Goal: Communication & Community: Connect with others

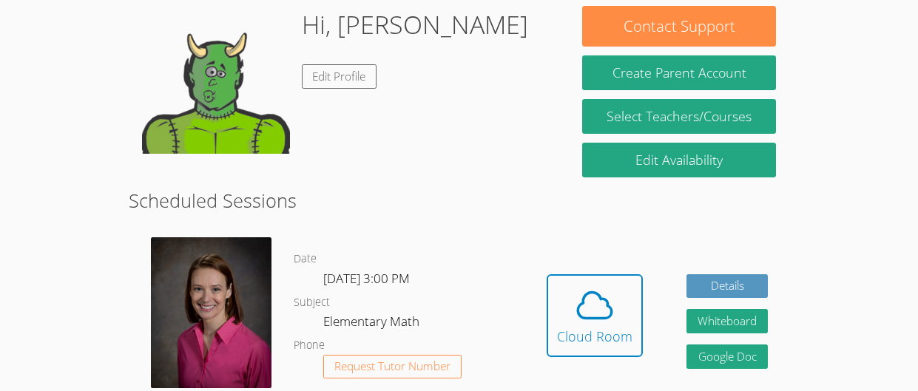
scroll to position [137, 0]
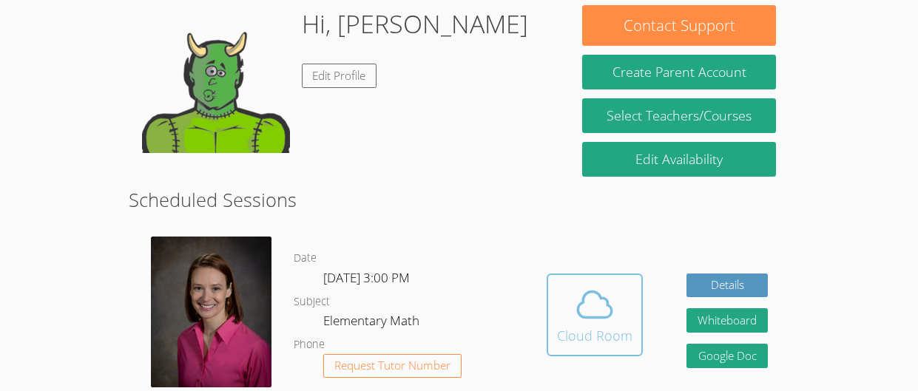
click at [620, 336] on div "Cloud Room" at bounding box center [594, 335] width 75 height 21
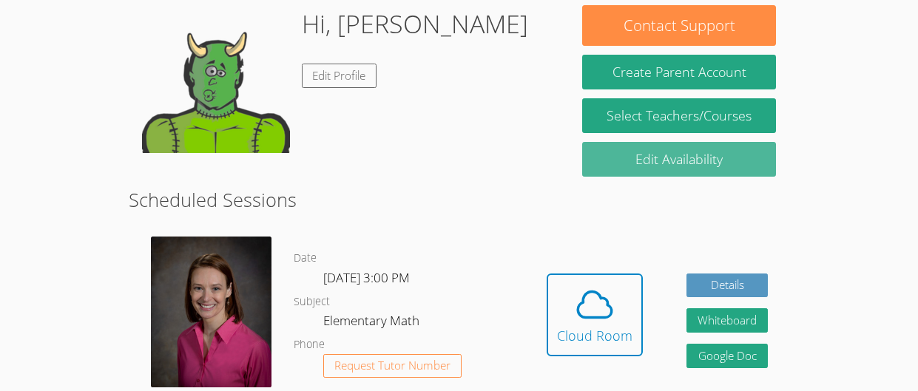
click at [726, 169] on link "Edit Availability" at bounding box center [679, 159] width 194 height 35
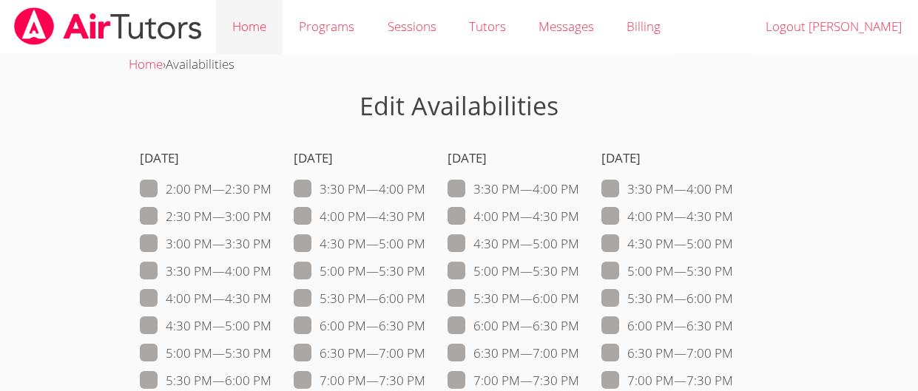
click at [251, 16] on link "Home" at bounding box center [249, 27] width 67 height 54
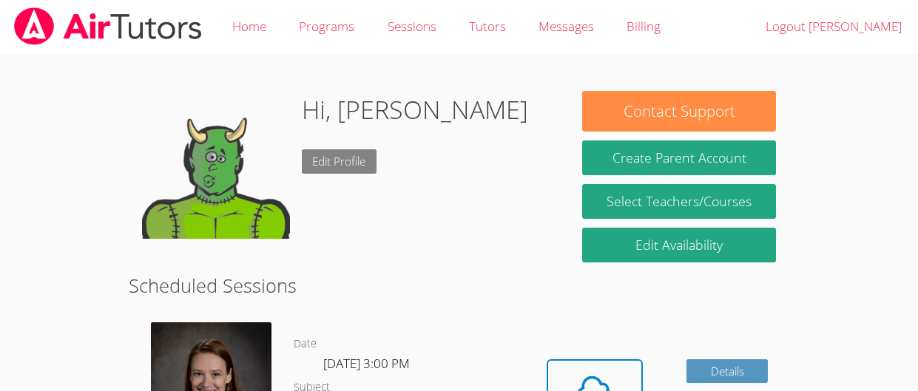
click at [342, 169] on link "Edit Profile" at bounding box center [339, 161] width 75 height 24
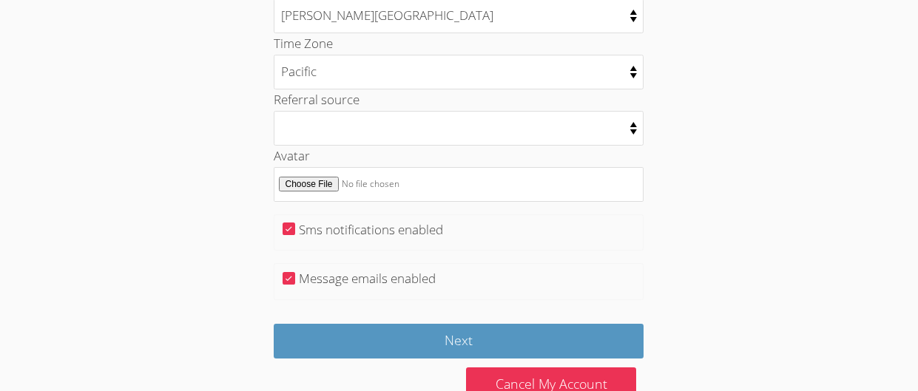
scroll to position [816, 0]
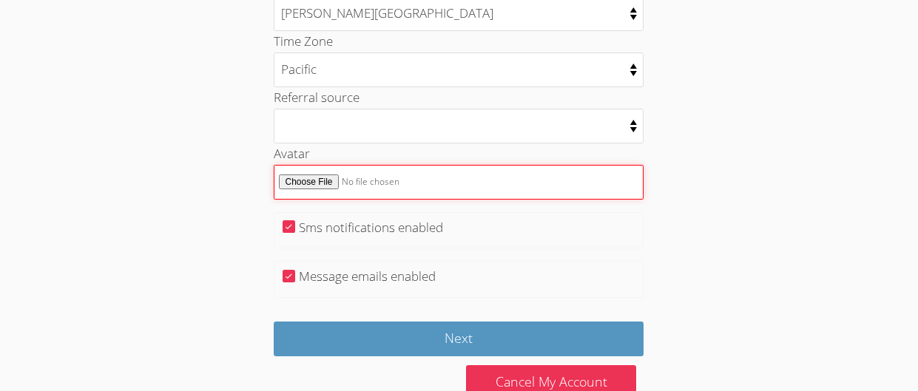
click at [321, 181] on input "Avatar" at bounding box center [459, 182] width 370 height 35
type input "C:\fakepath\Screenshot 2024-11-22 11.08.28 AM.png"
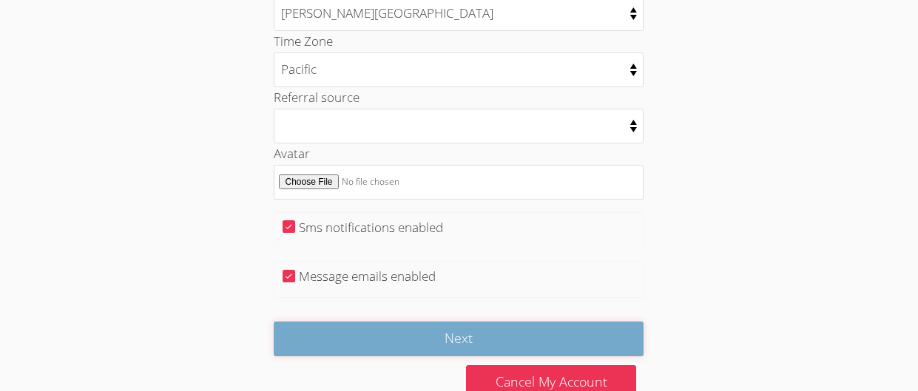
click at [607, 345] on input "Next" at bounding box center [459, 339] width 370 height 35
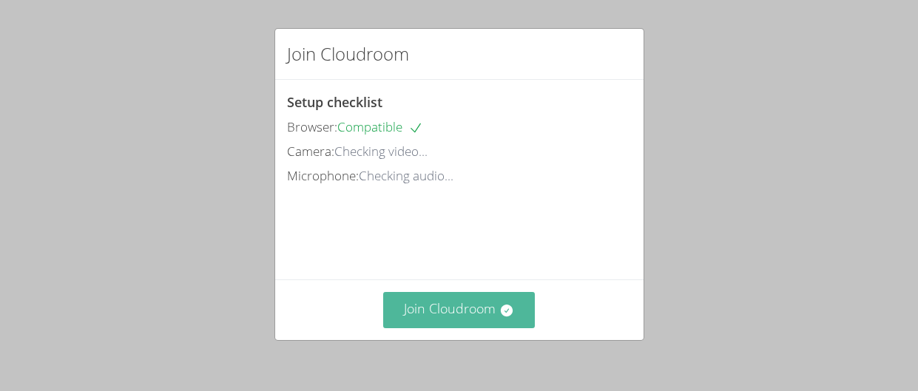
click at [491, 315] on button "Join Cloudroom" at bounding box center [459, 310] width 152 height 36
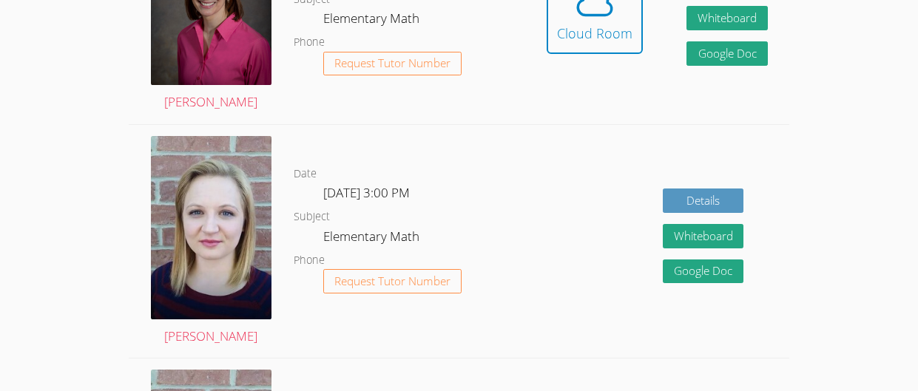
scroll to position [440, 0]
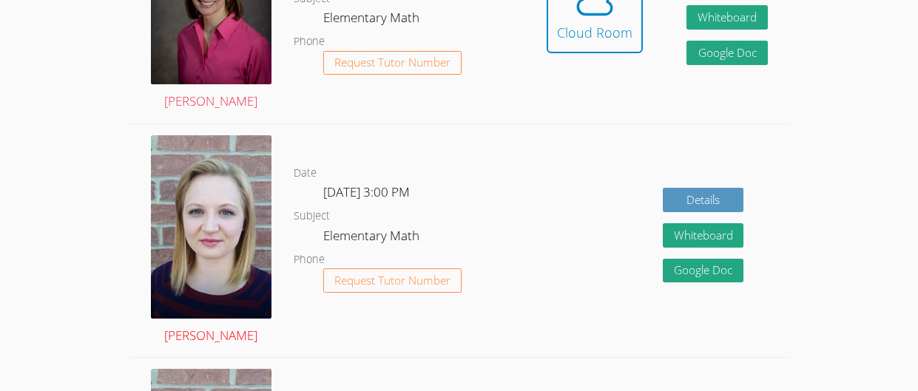
click at [217, 248] on img at bounding box center [211, 226] width 121 height 183
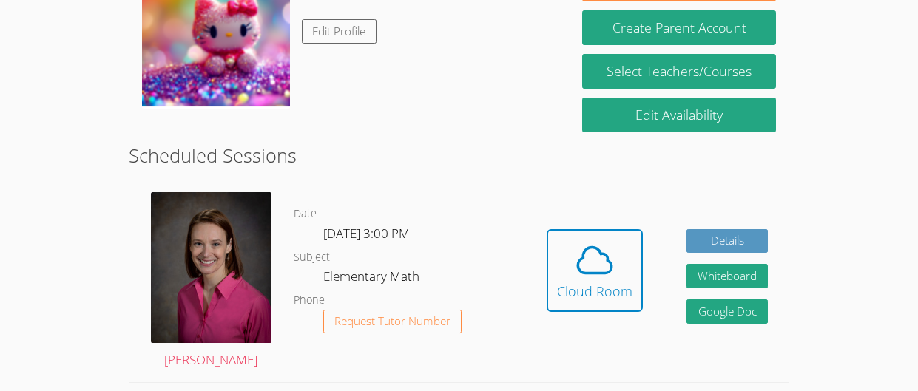
scroll to position [180, 0]
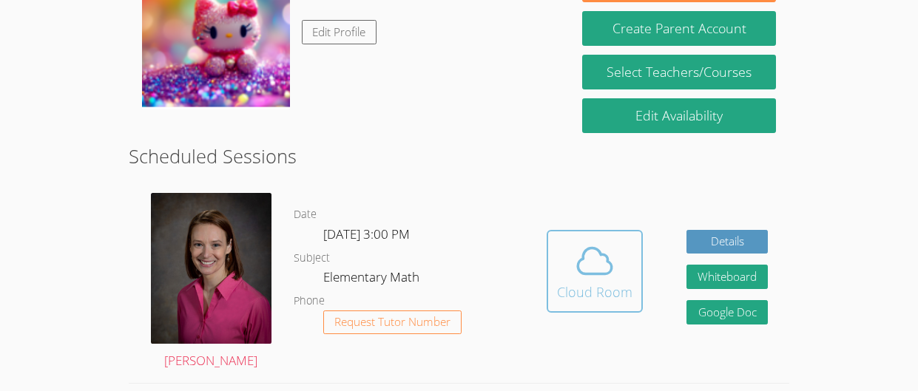
click at [621, 291] on div "Cloud Room" at bounding box center [594, 292] width 75 height 21
click at [607, 269] on icon at bounding box center [594, 260] width 41 height 41
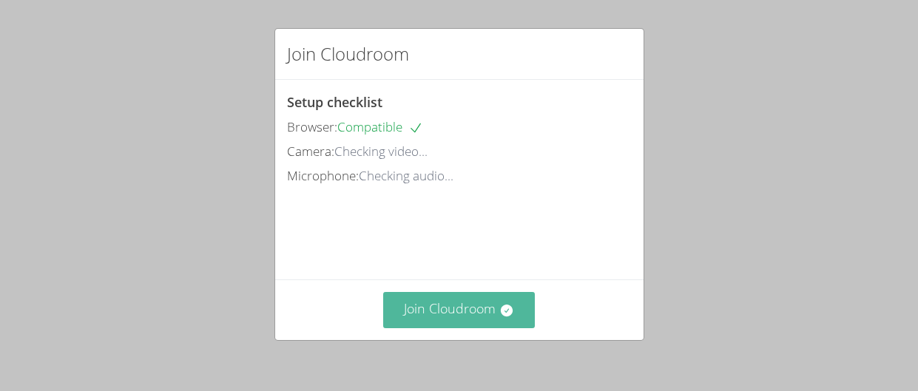
click at [458, 326] on button "Join Cloudroom" at bounding box center [459, 310] width 152 height 36
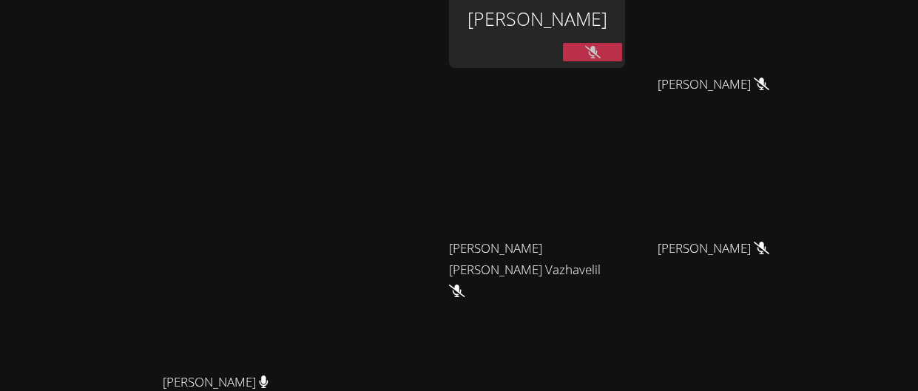
scroll to position [39, 0]
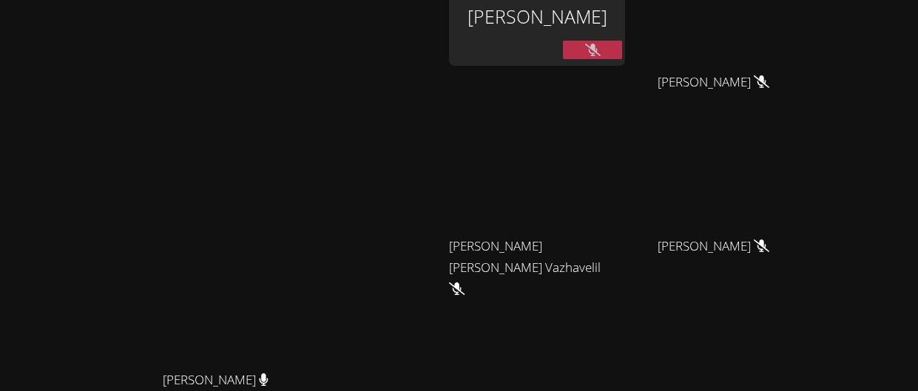
click at [437, 42] on div "Rebecca Miller Rebecca Miller" at bounding box center [221, 272] width 431 height 611
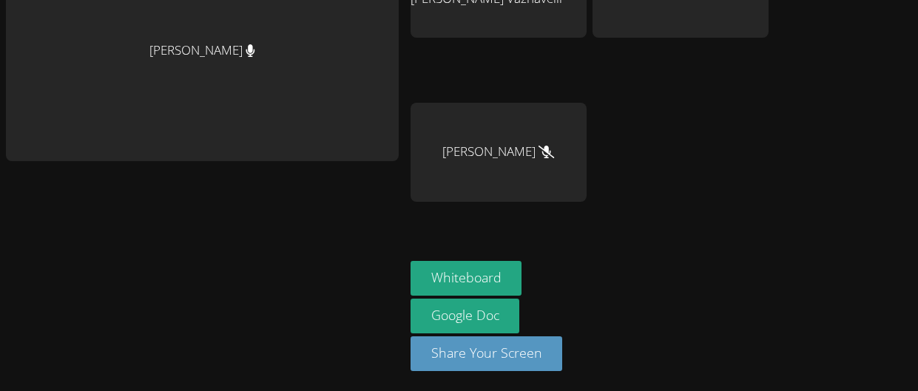
scroll to position [231, 0]
click at [475, 274] on button "Whiteboard" at bounding box center [466, 278] width 112 height 35
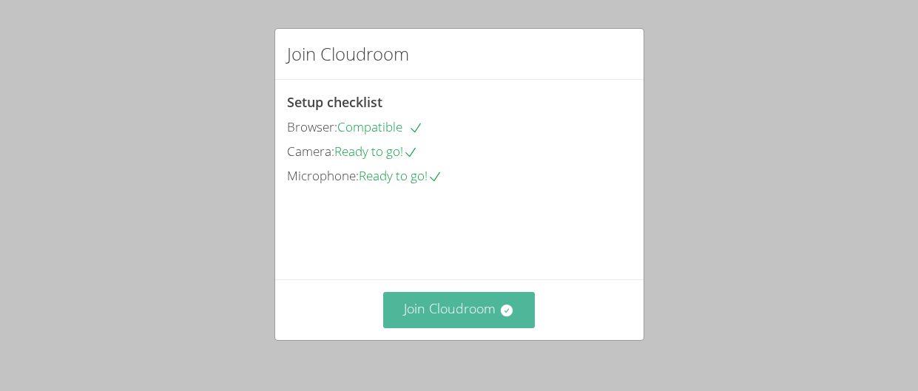
click at [509, 308] on icon at bounding box center [507, 311] width 12 height 12
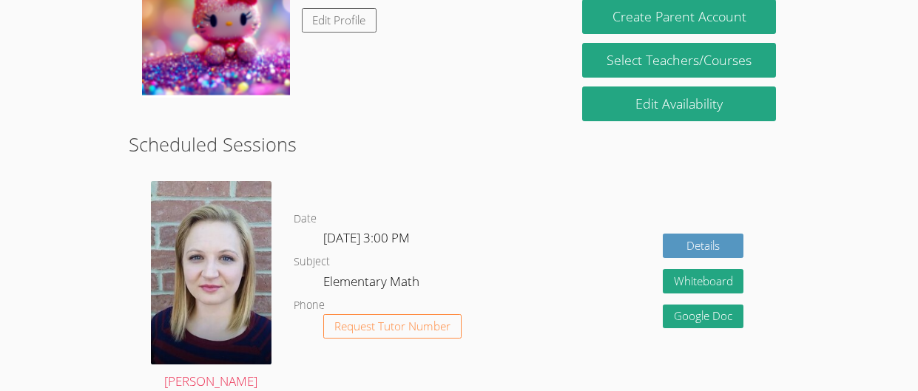
scroll to position [194, 0]
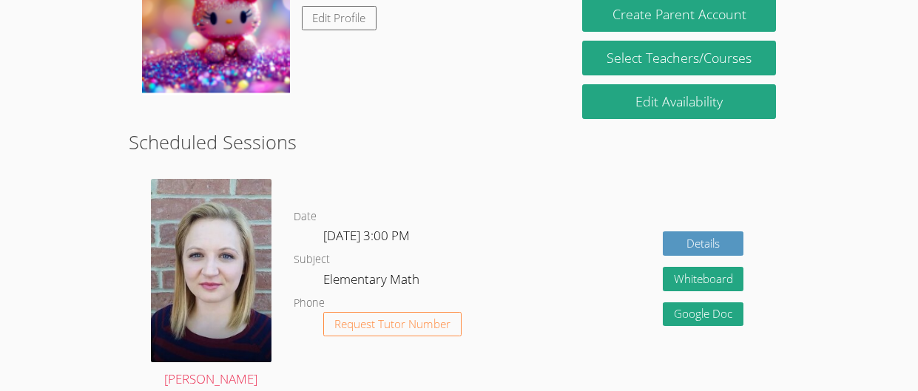
click at [594, 245] on div "Details Whiteboard Hidden Google Doc" at bounding box center [657, 284] width 264 height 233
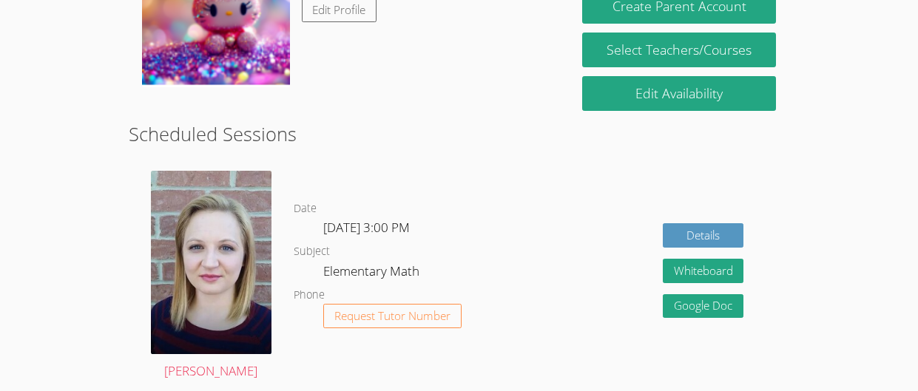
scroll to position [206, 0]
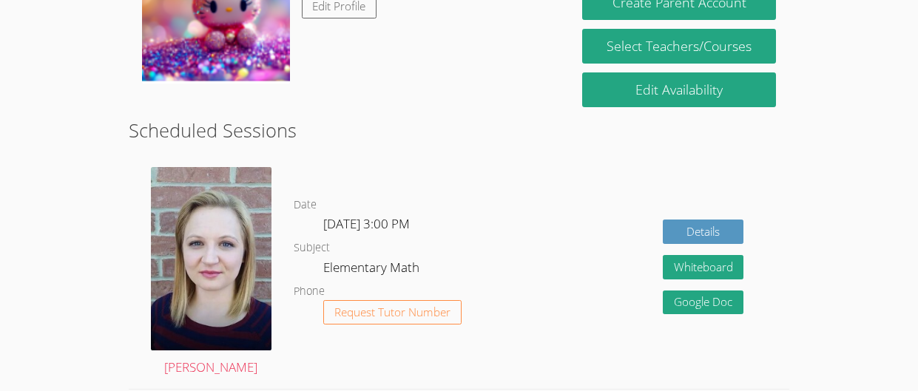
click at [699, 329] on div "Details Whiteboard Hidden Google Doc" at bounding box center [657, 272] width 264 height 233
click at [724, 310] on link "Google Doc" at bounding box center [703, 303] width 81 height 24
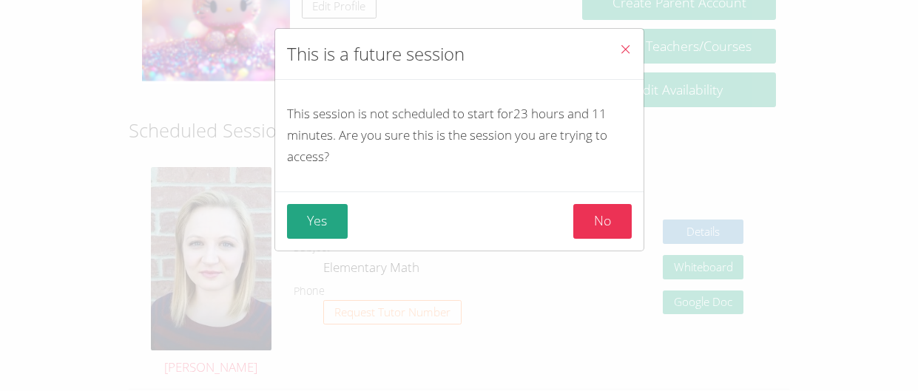
click at [623, 44] on icon "Close" at bounding box center [625, 49] width 13 height 13
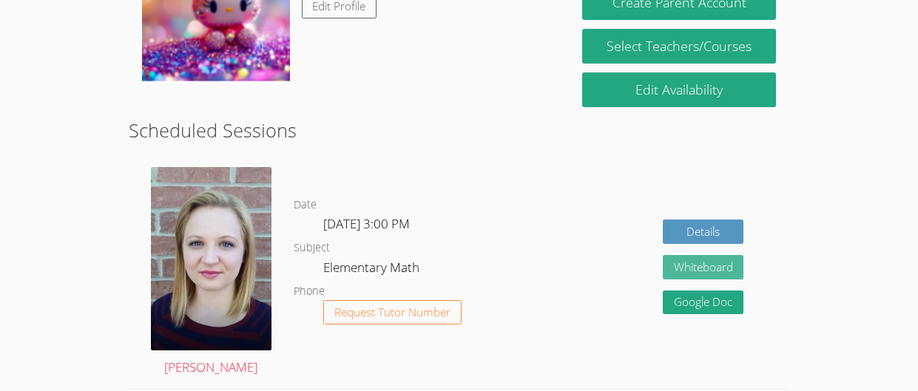
click at [712, 269] on button "Whiteboard" at bounding box center [703, 267] width 81 height 24
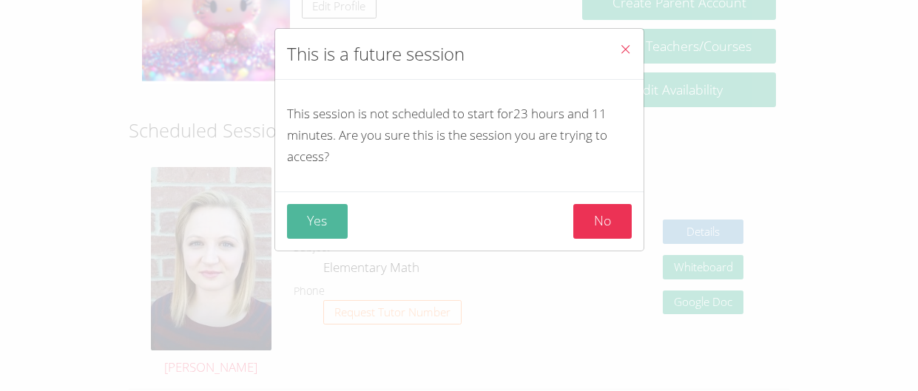
click at [312, 226] on button "Yes" at bounding box center [317, 221] width 61 height 35
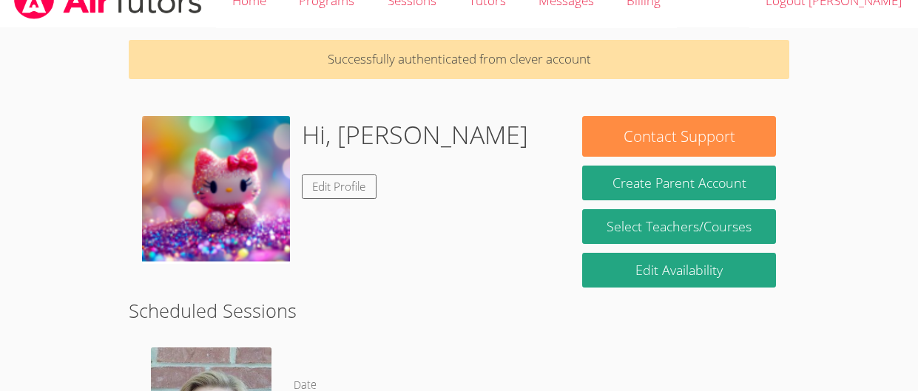
scroll to position [25, 0]
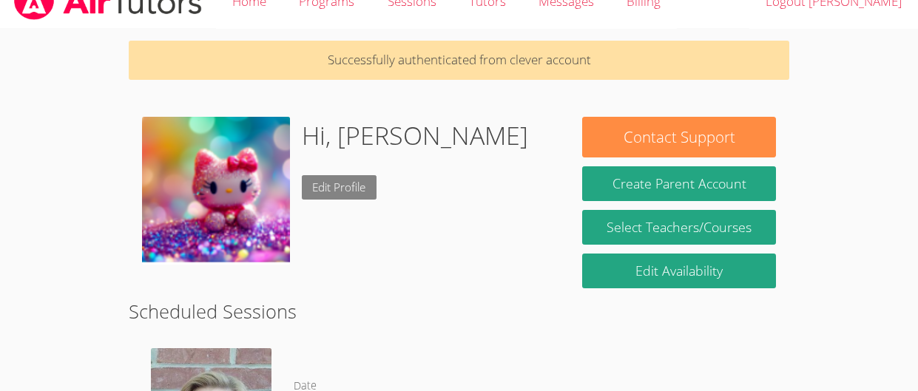
click at [332, 176] on link "Edit Profile" at bounding box center [339, 187] width 75 height 24
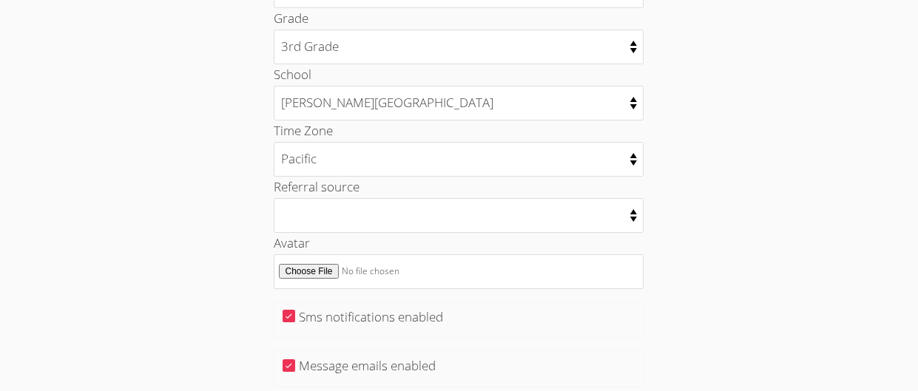
scroll to position [726, 0]
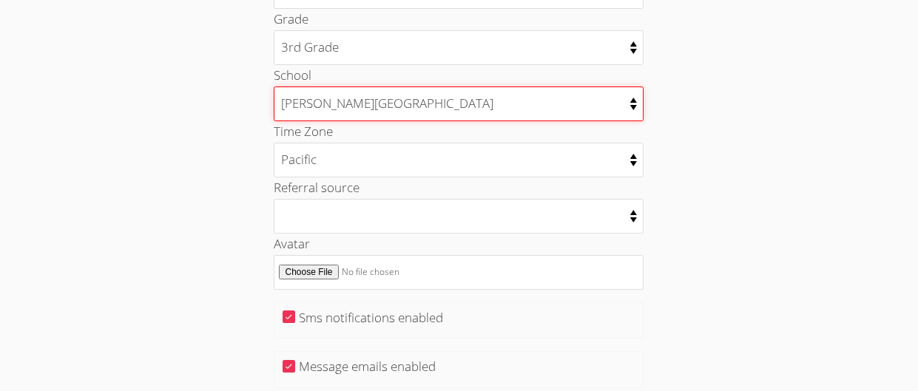
click at [627, 98] on select "Alexander Rose Elementary Anthony Spangler Elementary Burnett Elementary Curtne…" at bounding box center [459, 104] width 370 height 35
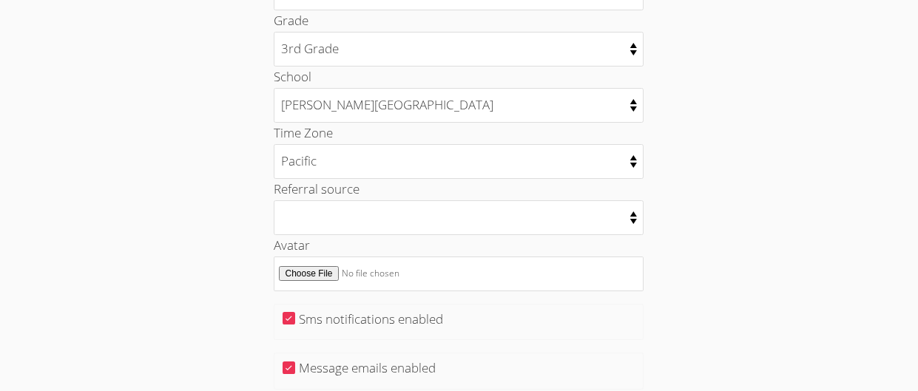
scroll to position [720, 0]
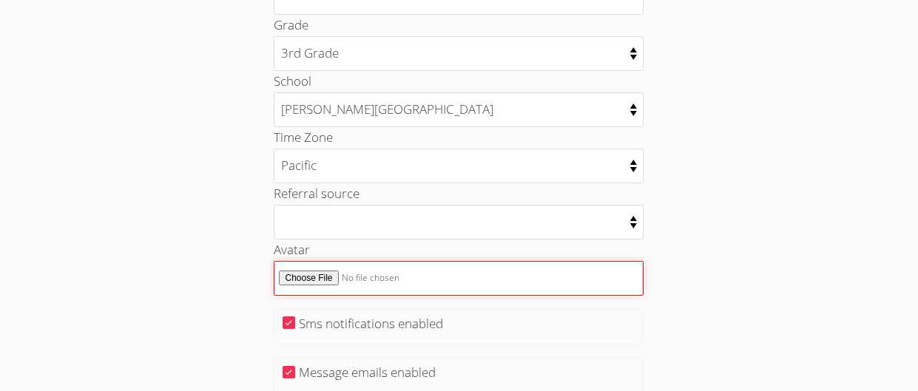
click at [319, 282] on input "Avatar" at bounding box center [459, 278] width 370 height 35
type input "C:\fakepath\Screenshot 2024-11-08 1.26.06 PM.png"
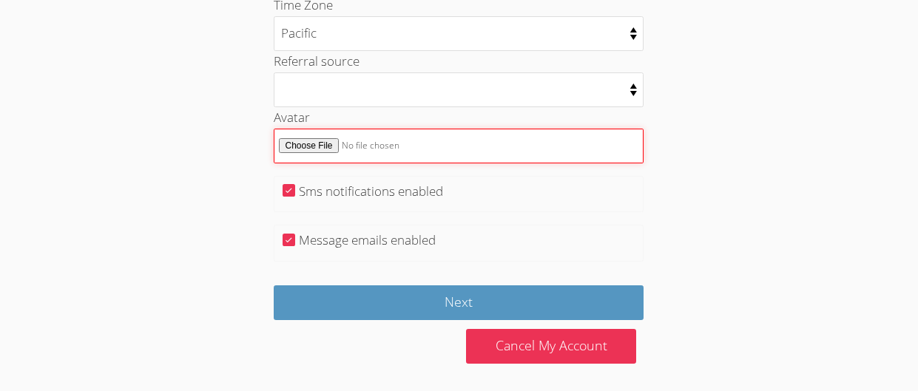
scroll to position [853, 0]
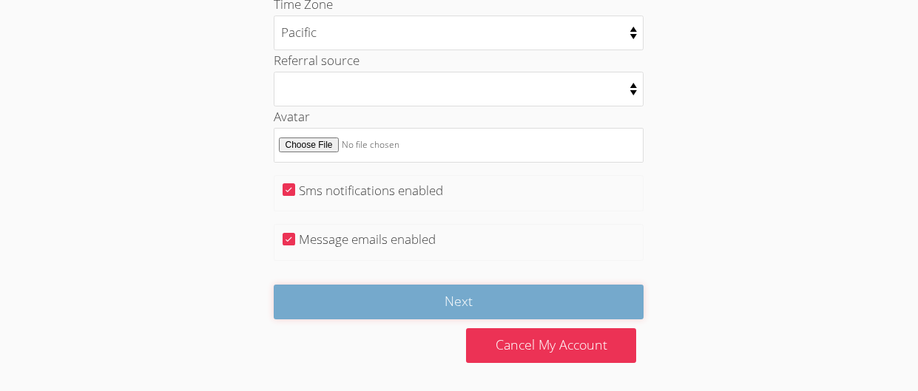
click at [486, 287] on input "Next" at bounding box center [459, 302] width 370 height 35
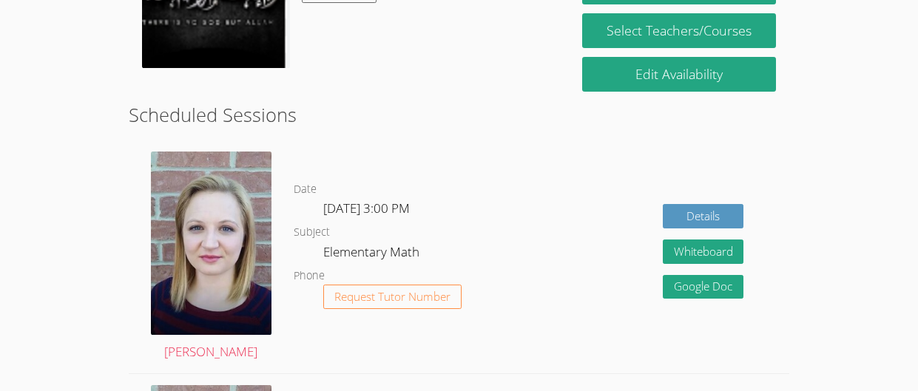
scroll to position [223, 0]
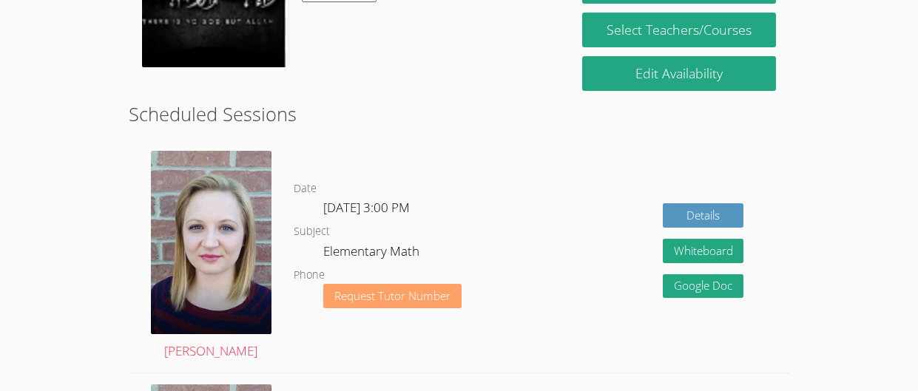
click at [426, 294] on span "Request Tutor Number" at bounding box center [392, 296] width 116 height 11
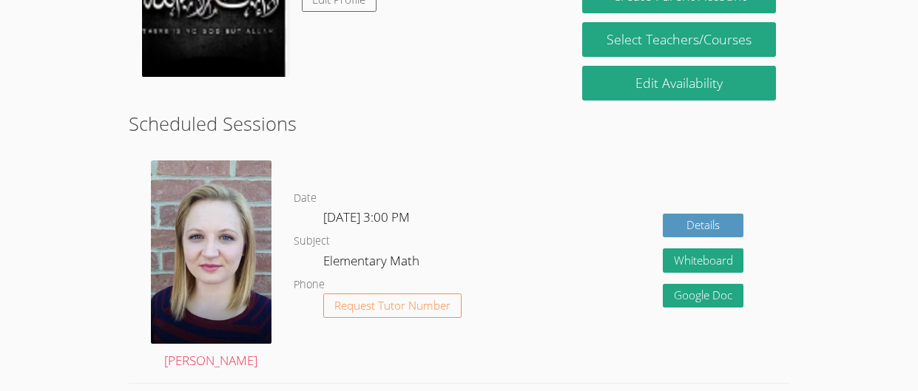
scroll to position [160, 0]
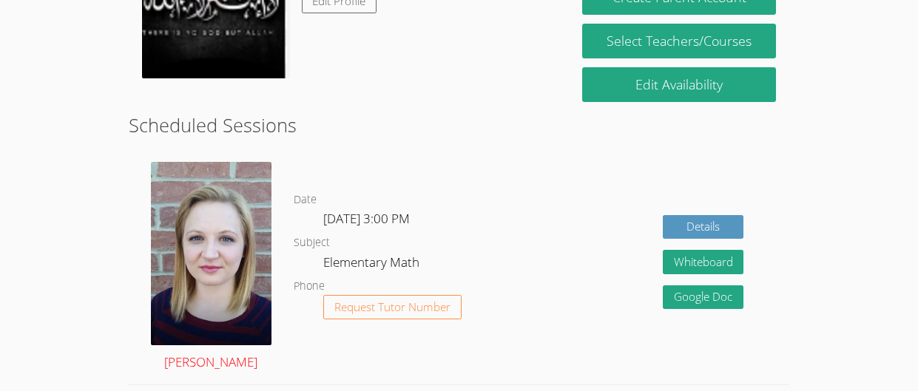
click at [209, 271] on img at bounding box center [211, 253] width 121 height 183
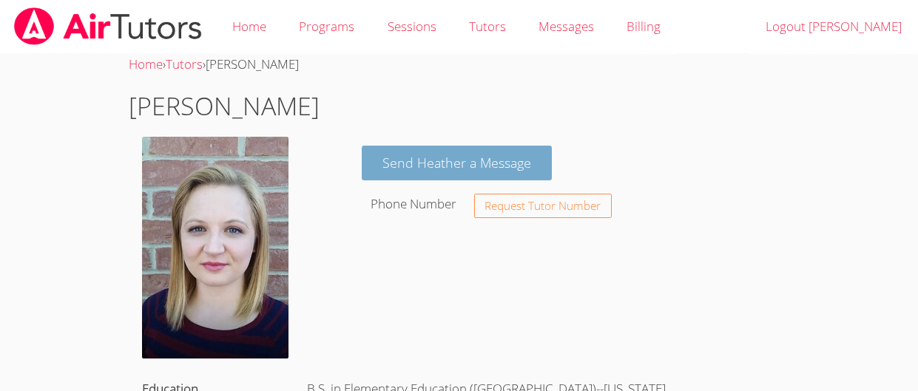
click at [501, 155] on link "Send Heather a Message" at bounding box center [457, 163] width 190 height 35
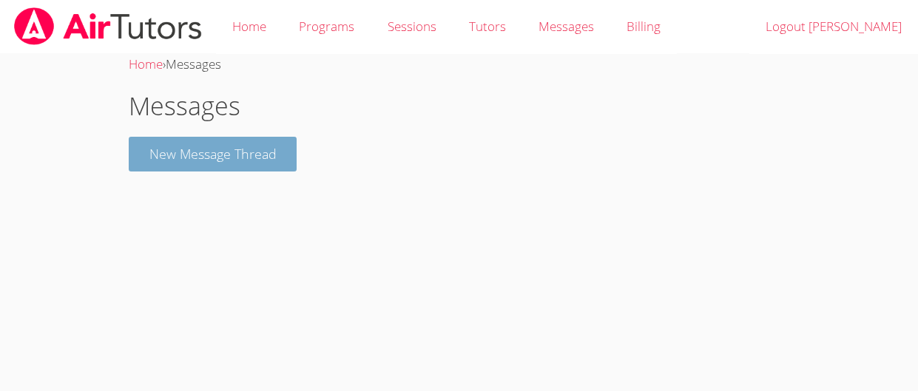
click at [188, 162] on button "New Message Thread" at bounding box center [213, 154] width 169 height 35
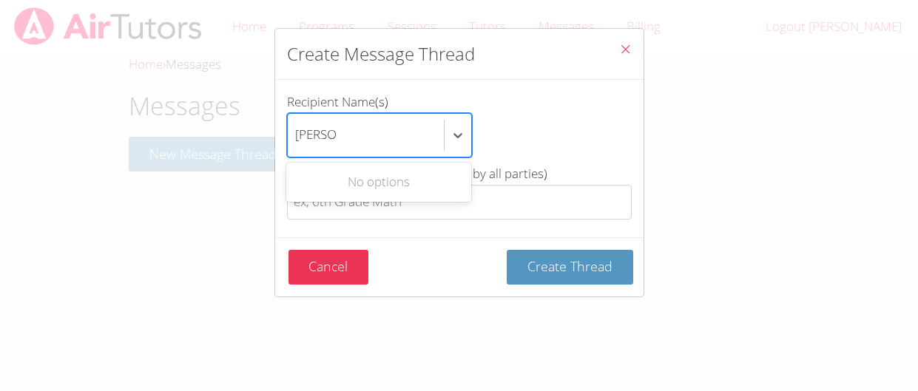
type input "[PERSON_NAME]"
click at [546, 134] on div "Use Up and Down to choose options, press Enter to select the currently focused …" at bounding box center [459, 135] width 345 height 44
click at [336, 134] on input "[PERSON_NAME]" at bounding box center [315, 135] width 41 height 34
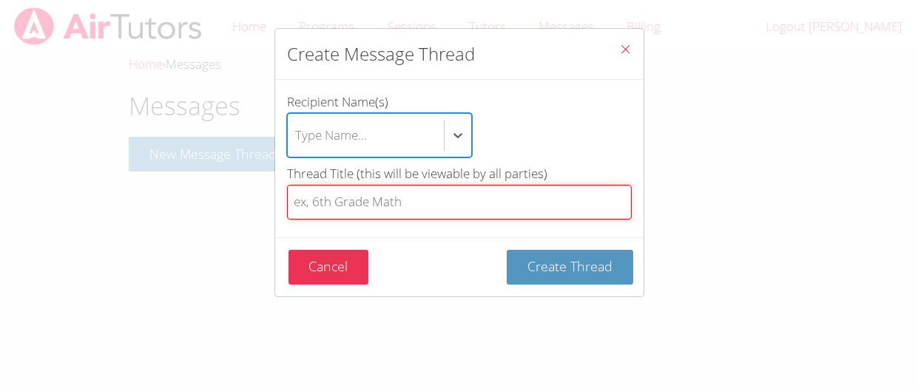
click at [485, 198] on input "Thread Title (this will be viewable by all parties)" at bounding box center [459, 202] width 345 height 35
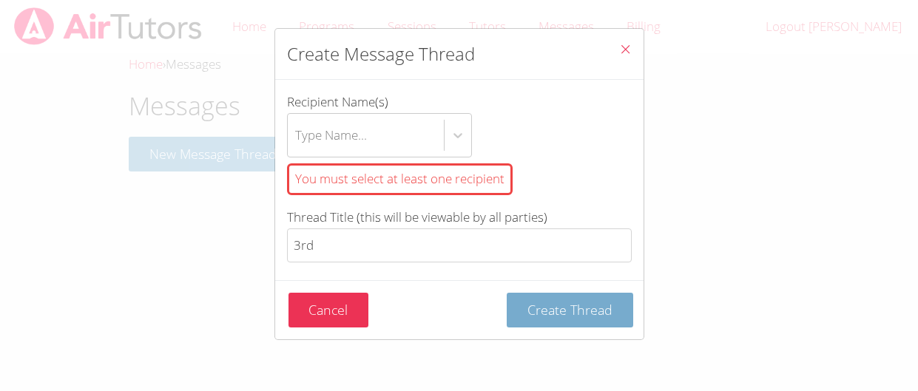
click at [607, 308] on span "Create Thread" at bounding box center [569, 310] width 85 height 18
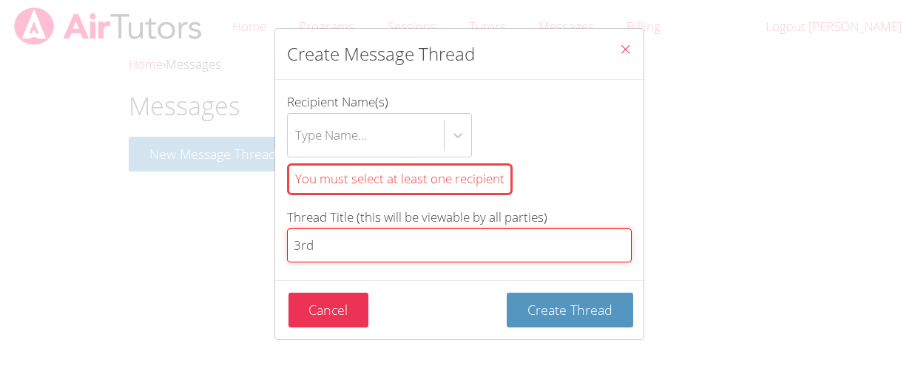
click at [325, 247] on input "3rd" at bounding box center [459, 245] width 345 height 35
type input "3"
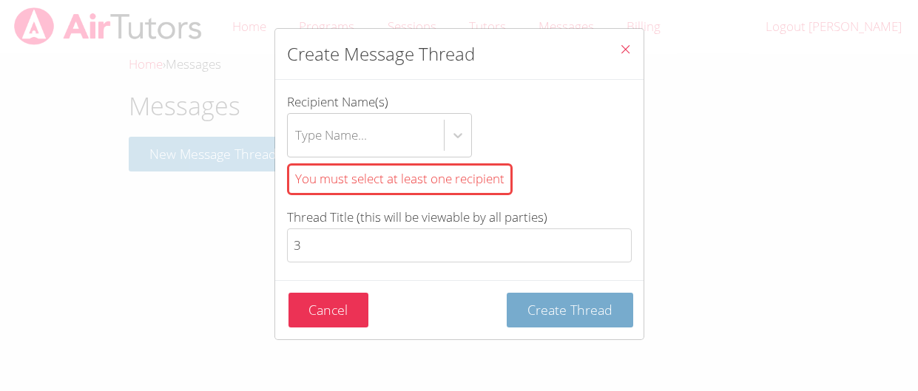
click at [603, 306] on span "Create Thread" at bounding box center [569, 310] width 85 height 18
click at [600, 308] on span "Create Thread" at bounding box center [569, 310] width 85 height 18
click at [600, 314] on span "Create Thread" at bounding box center [569, 310] width 85 height 18
click at [600, 310] on span "Create Thread" at bounding box center [569, 310] width 85 height 18
click at [608, 312] on span "Create Thread" at bounding box center [569, 310] width 85 height 18
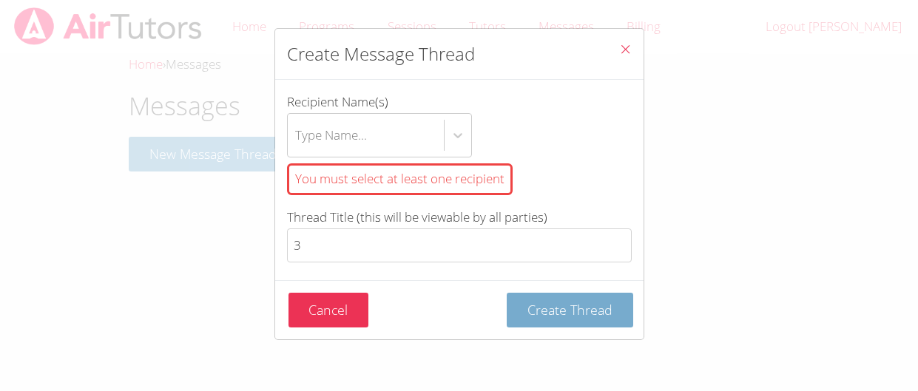
click at [602, 322] on button "Create Thread" at bounding box center [569, 310] width 126 height 35
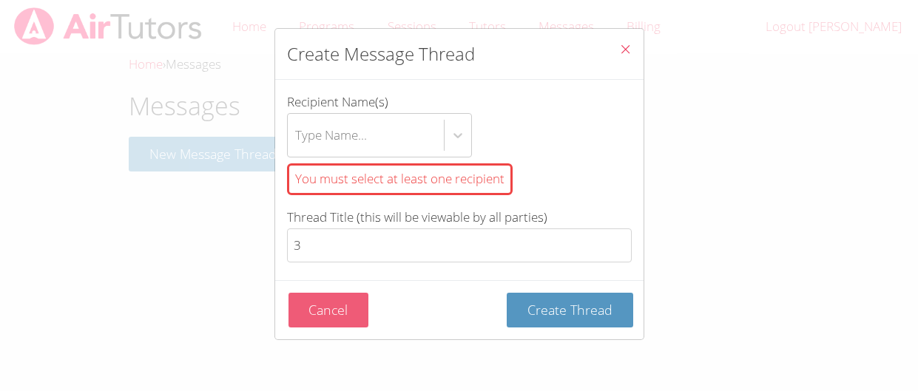
click at [350, 318] on button "Cancel" at bounding box center [328, 310] width 81 height 35
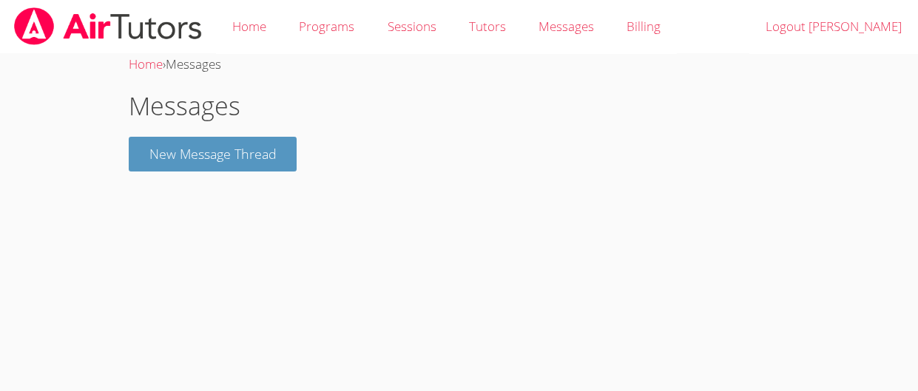
click at [376, 268] on body "Home Programs Sessions Tutors Messages Billing Logout [PERSON_NAME] Home › Mess…" at bounding box center [459, 195] width 918 height 391
click at [407, 255] on body "Home Programs Sessions Tutors Messages Billing Logout [PERSON_NAME] Home › Mess…" at bounding box center [459, 195] width 918 height 391
